Goal: Browse casually

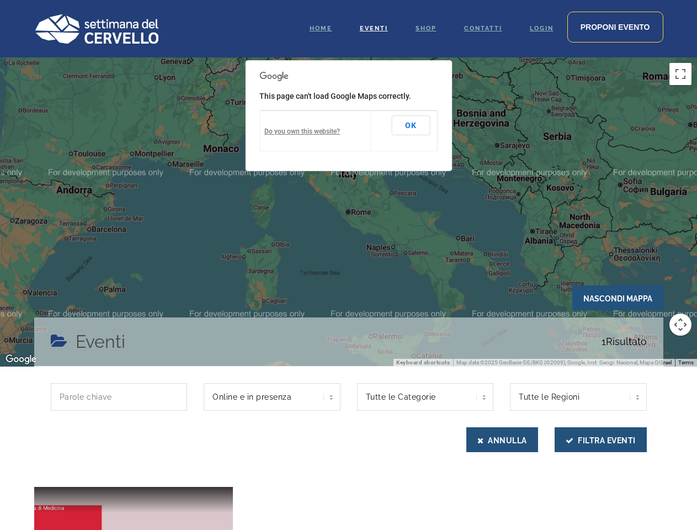
click at [348, 265] on div at bounding box center [348, 211] width 697 height 309
click at [348, 212] on div at bounding box center [348, 211] width 697 height 309
click at [680, 74] on button "Toggle fullscreen view" at bounding box center [680, 74] width 22 height 22
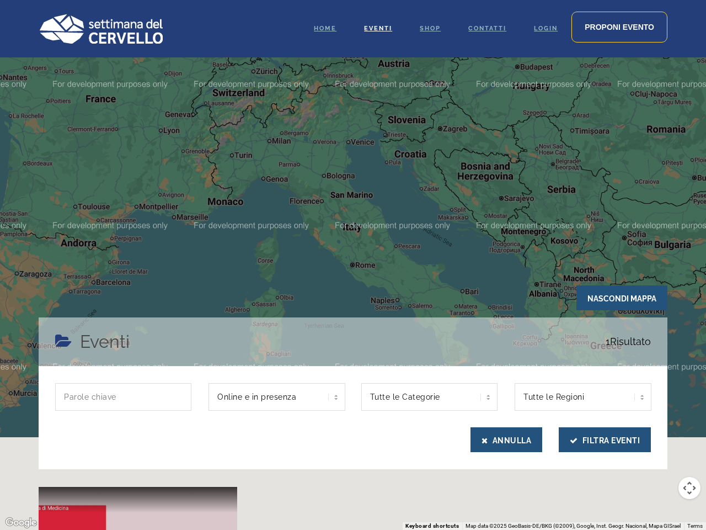
click at [680, 324] on div at bounding box center [353, 265] width 706 height 530
click at [411, 125] on div at bounding box center [353, 265] width 706 height 530
